Goal: Browse casually

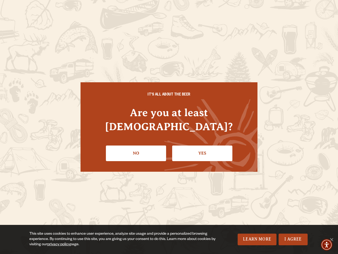
click at [169, 127] on div "IT'S ALL ABOUT THE BEER Are you at least [DEMOGRAPHIC_DATA]? No Yes" at bounding box center [169, 126] width 177 height 89
click at [327, 244] on img "Accessibility Menu" at bounding box center [327, 245] width 12 height 12
